Goal: Information Seeking & Learning: Learn about a topic

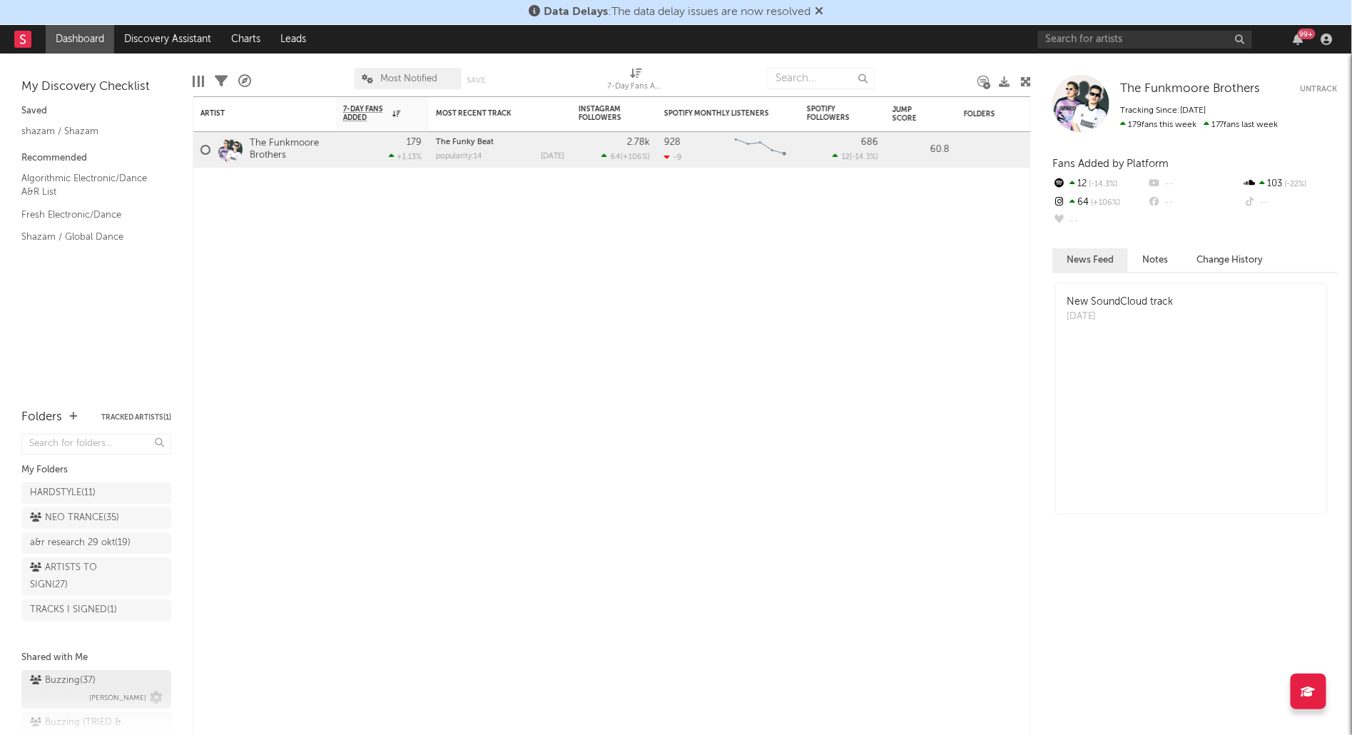
click at [67, 677] on div "Buzzing ( 37 )" at bounding box center [63, 680] width 66 height 17
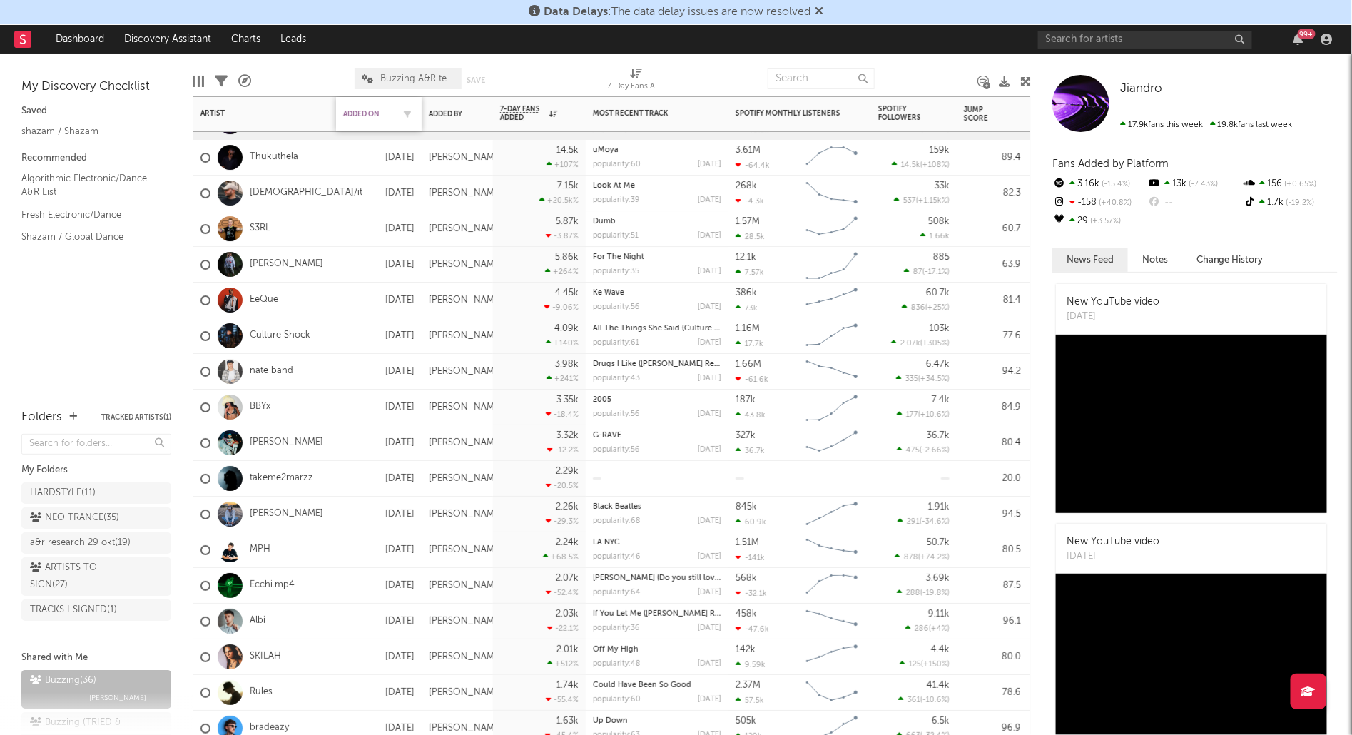
click at [368, 116] on div "Added On" at bounding box center [368, 114] width 50 height 9
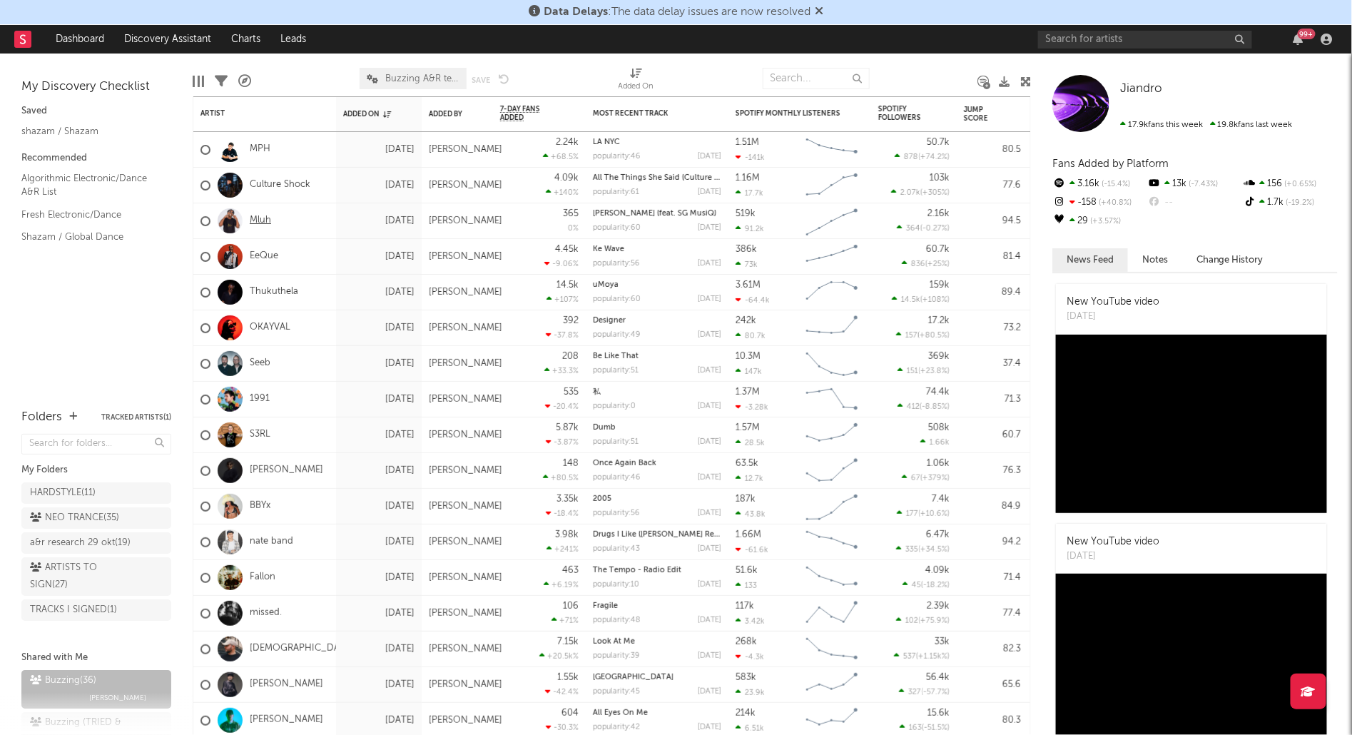
click at [263, 220] on link "Mluh" at bounding box center [260, 221] width 21 height 12
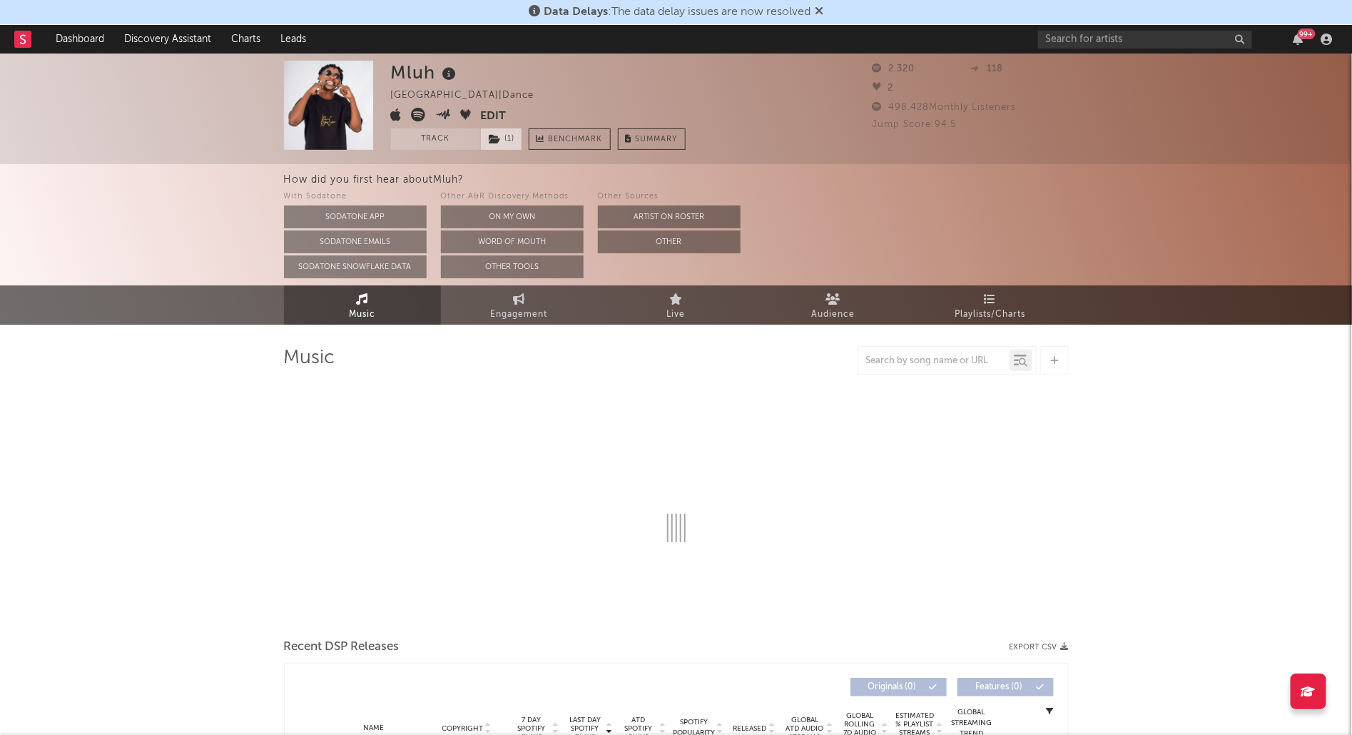
select select "1w"
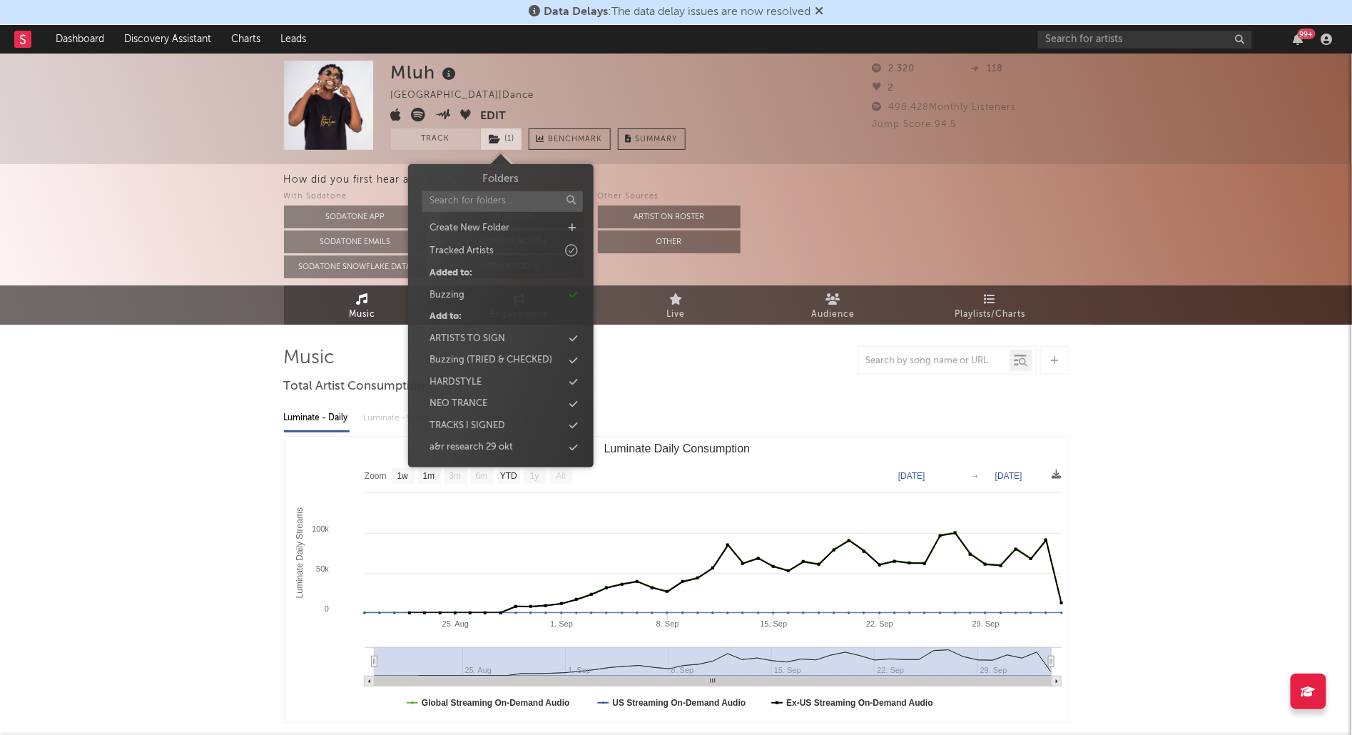
click at [500, 144] on span "( 1 )" at bounding box center [501, 138] width 42 height 21
click at [455, 298] on div "Buzzing" at bounding box center [447, 295] width 35 height 14
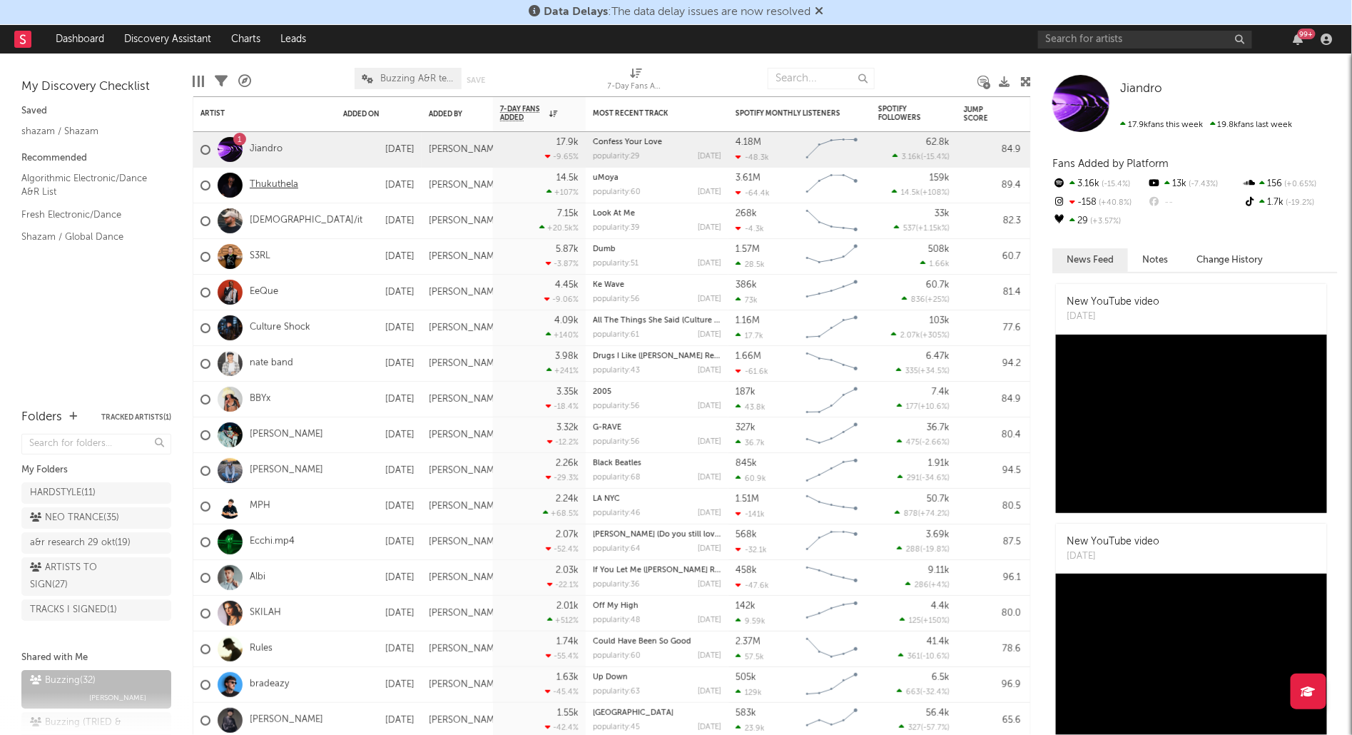
click at [281, 185] on link "Thukuthela" at bounding box center [274, 185] width 49 height 12
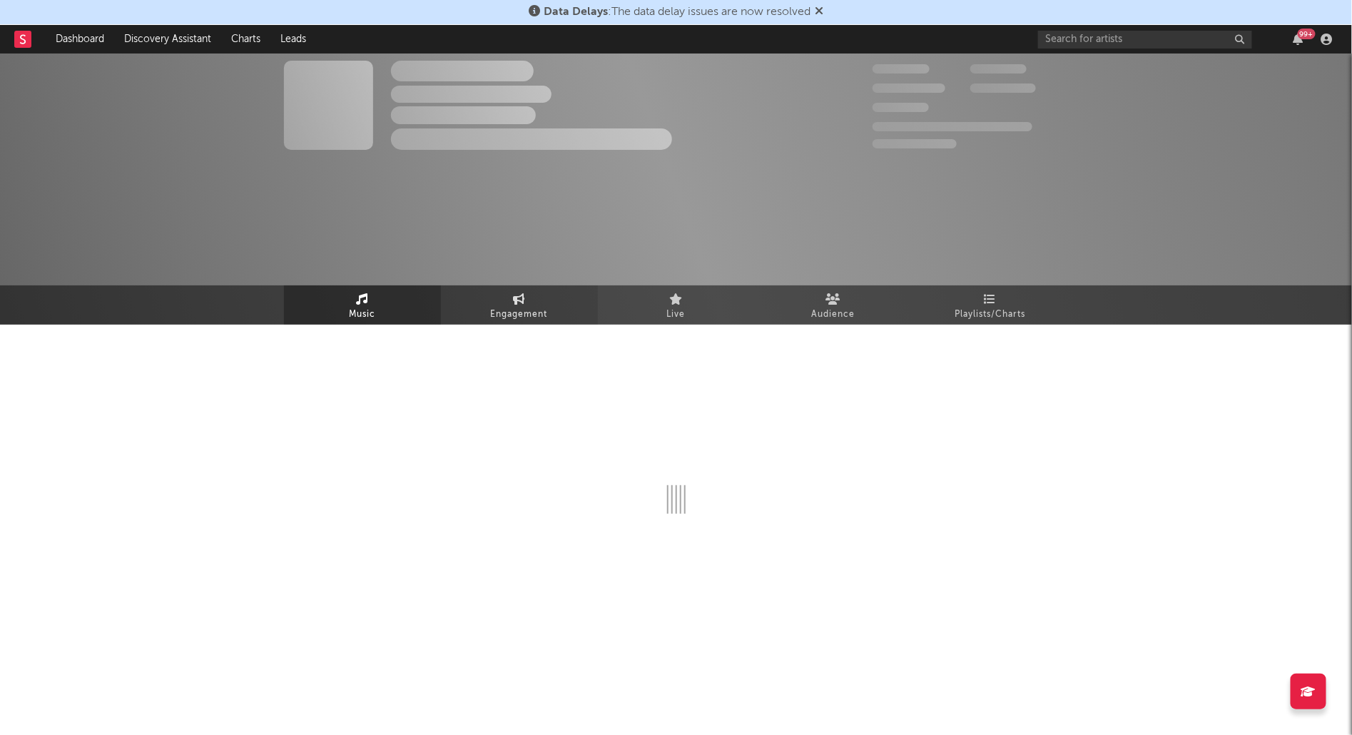
select select "1w"
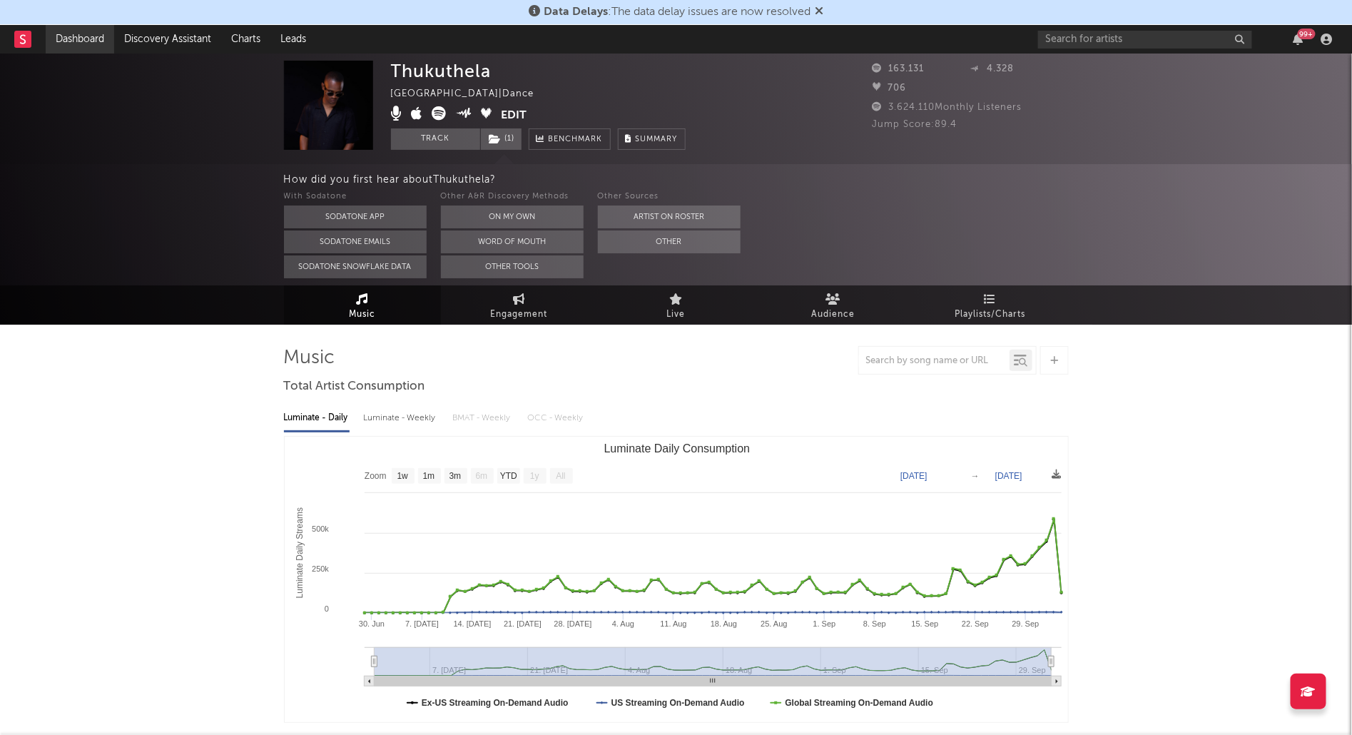
click at [63, 45] on link "Dashboard" at bounding box center [80, 39] width 69 height 29
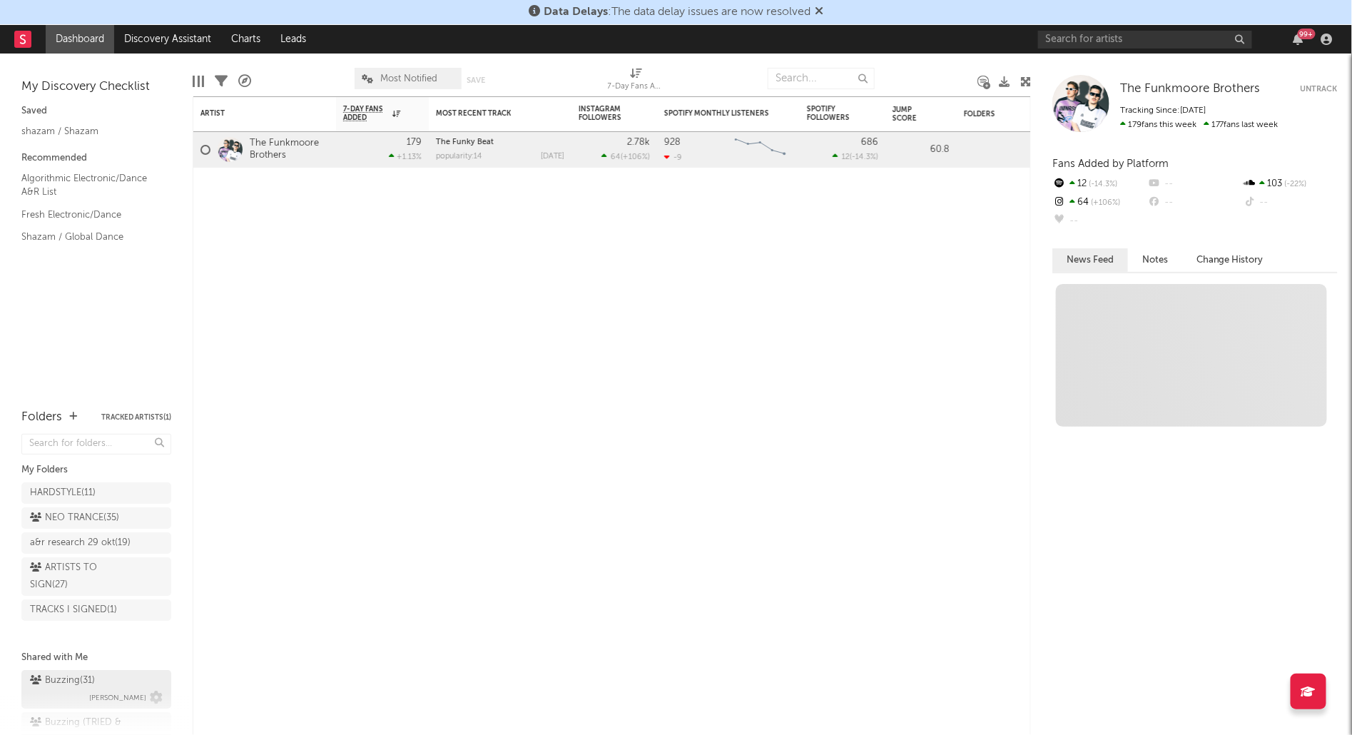
click at [56, 676] on div "Buzzing ( 31 )" at bounding box center [62, 680] width 65 height 17
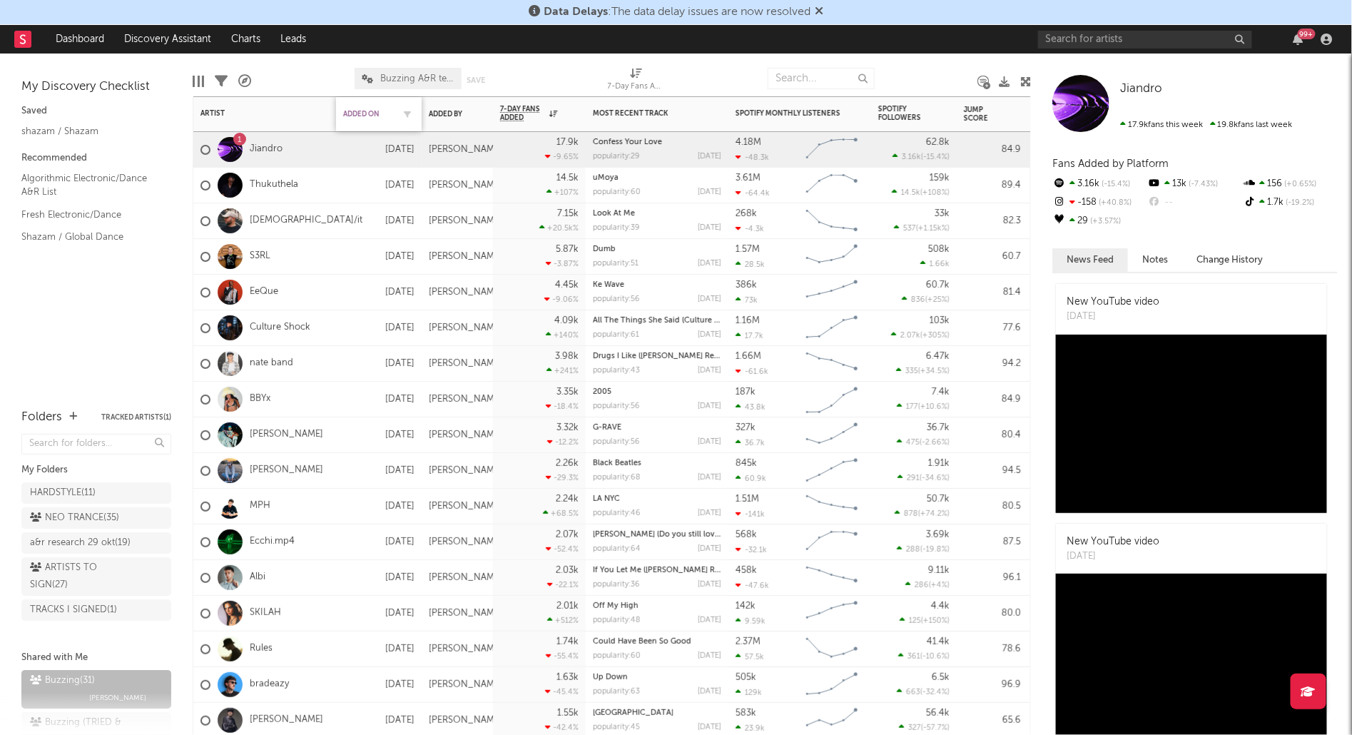
click at [365, 110] on div "Added On" at bounding box center [368, 114] width 50 height 9
